Goal: Task Accomplishment & Management: Manage account settings

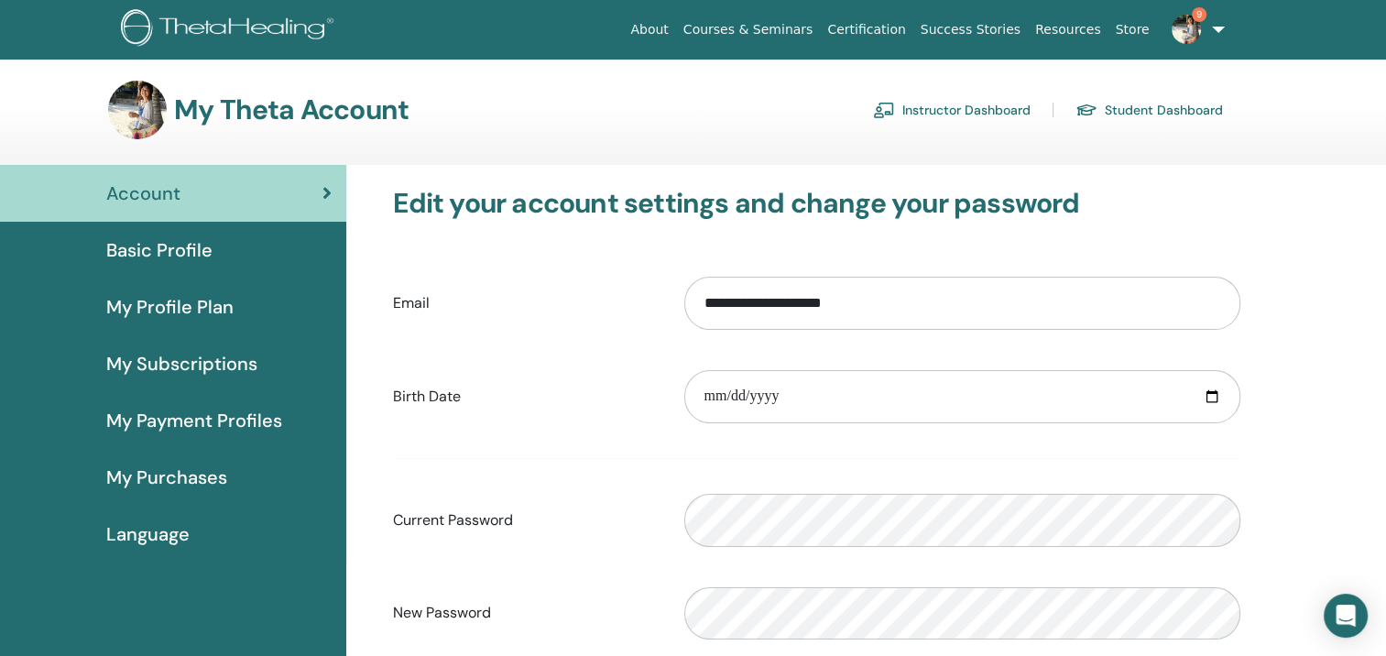
click at [994, 106] on link "Instructor Dashboard" at bounding box center [952, 109] width 158 height 29
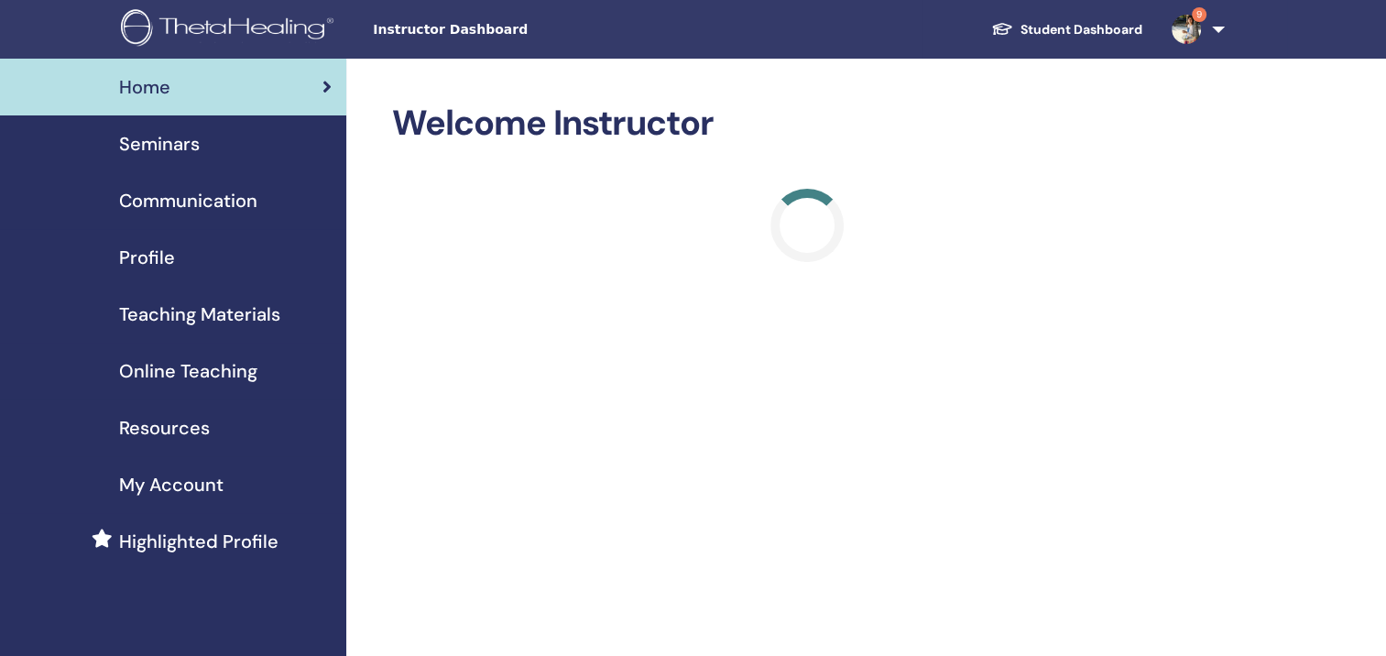
click at [185, 147] on span "Seminars" at bounding box center [159, 143] width 81 height 27
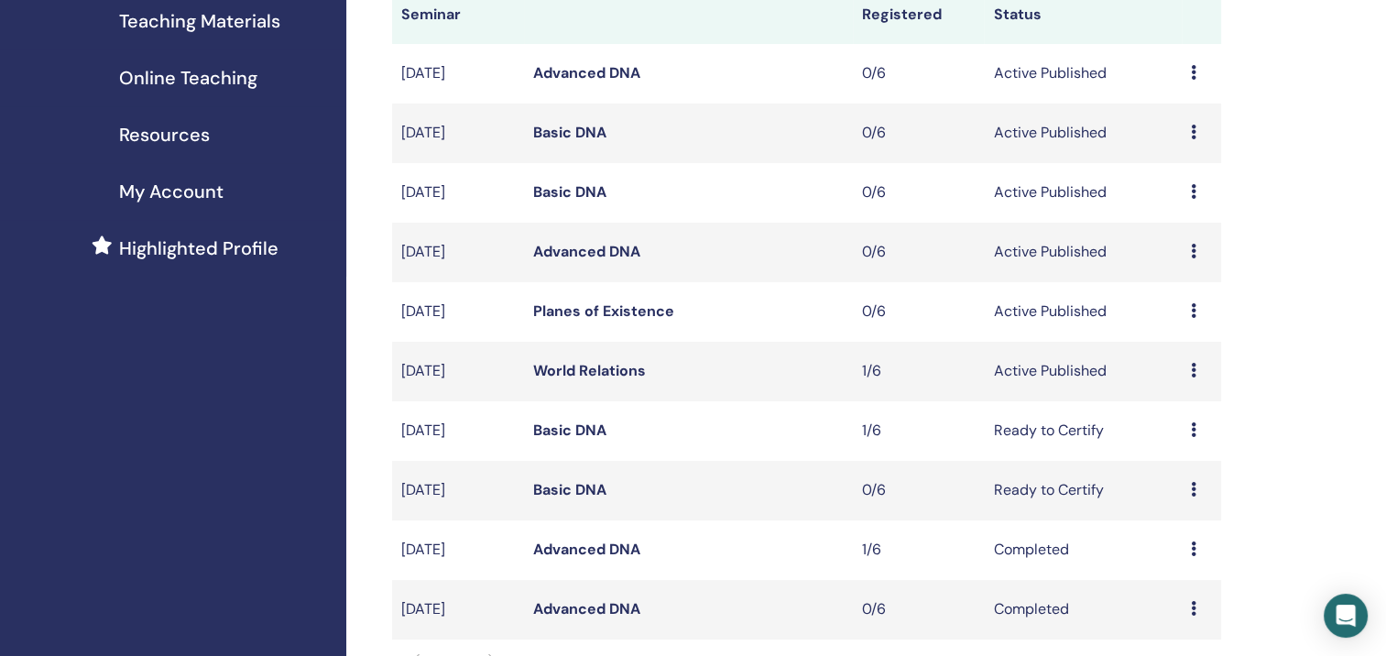
scroll to position [312, 0]
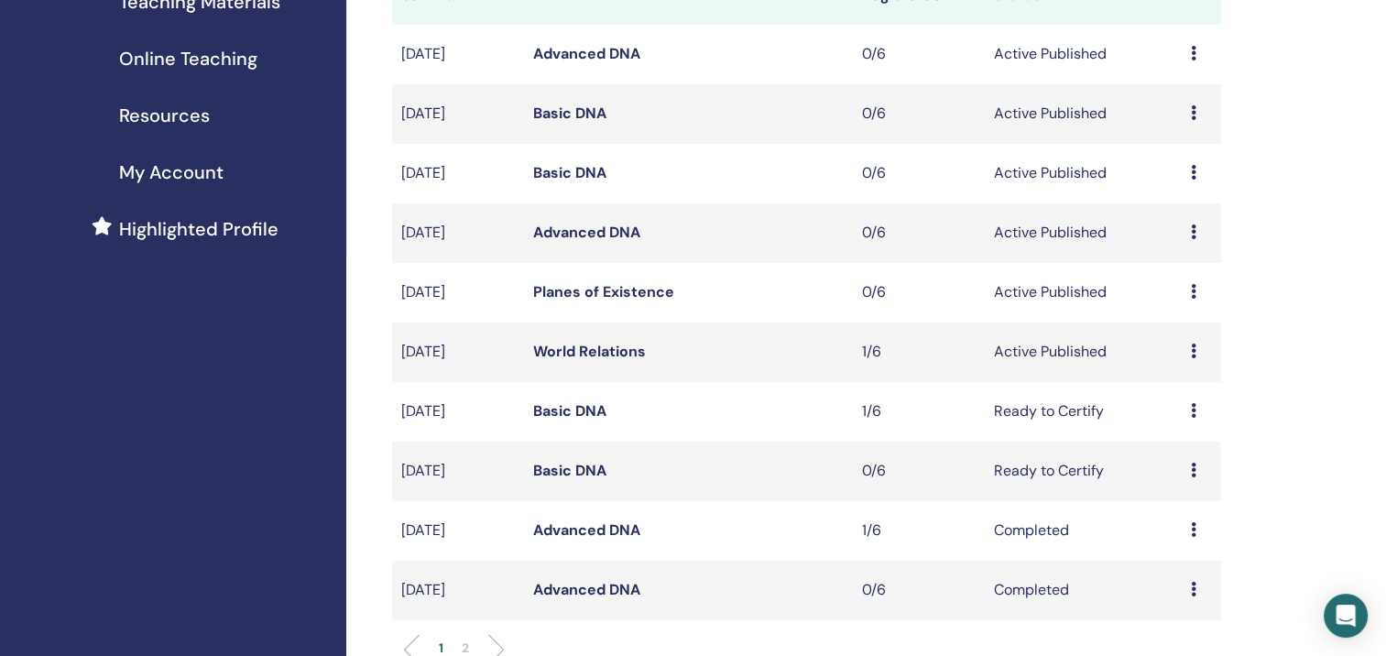
click at [1195, 351] on icon at bounding box center [1193, 351] width 5 height 15
click at [1187, 421] on link "Attendees" at bounding box center [1182, 420] width 70 height 19
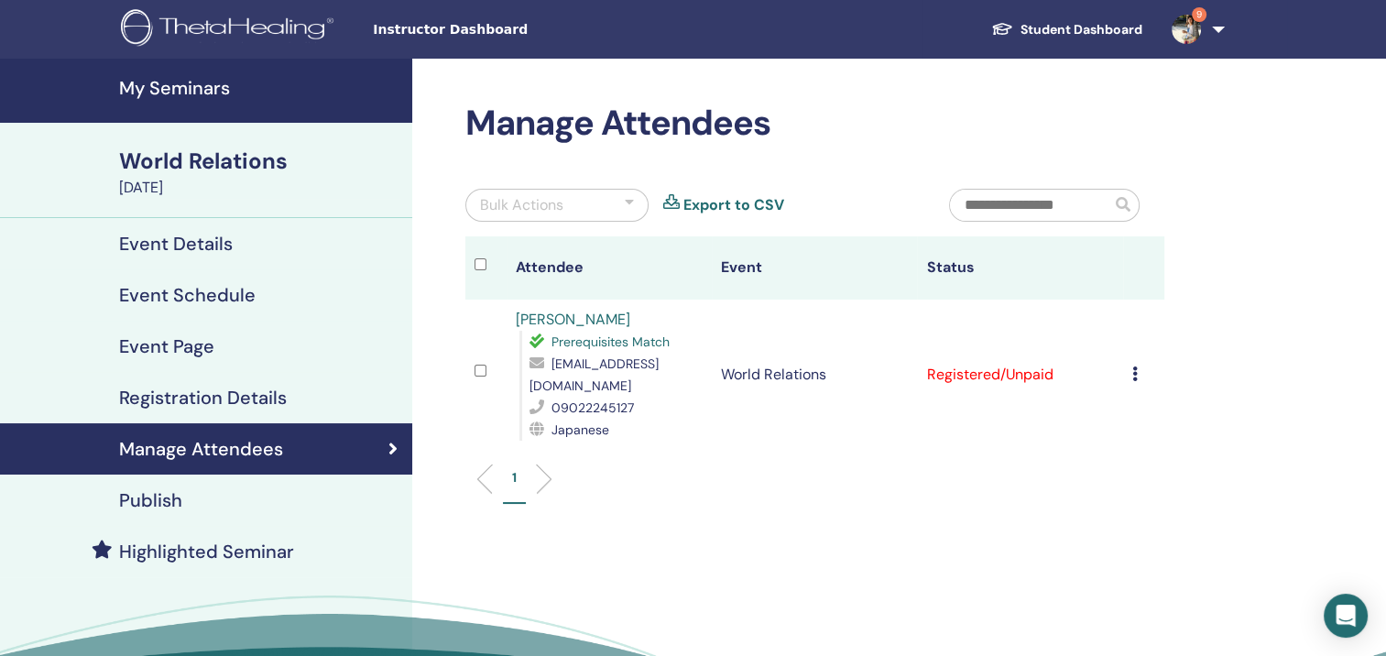
click at [1135, 367] on icon at bounding box center [1134, 373] width 5 height 15
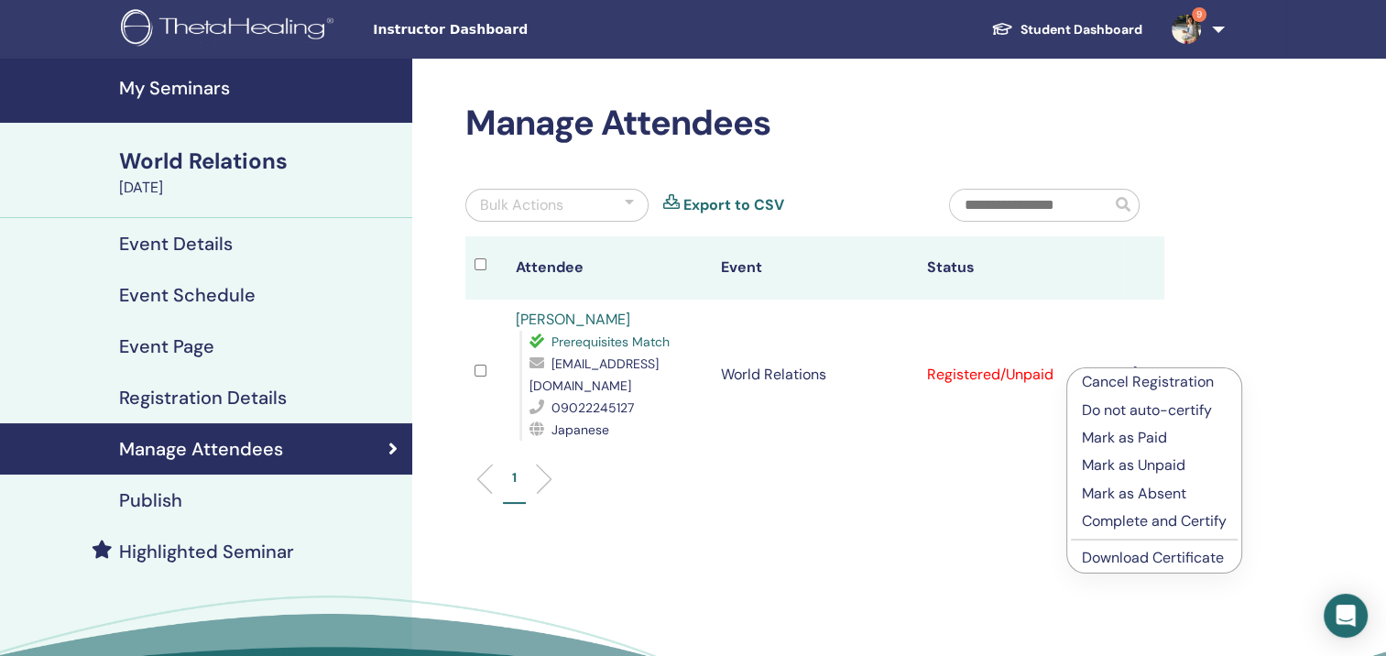
click at [1168, 552] on link "Download Certificate" at bounding box center [1153, 557] width 142 height 19
